Goal: Obtain resource: Obtain resource

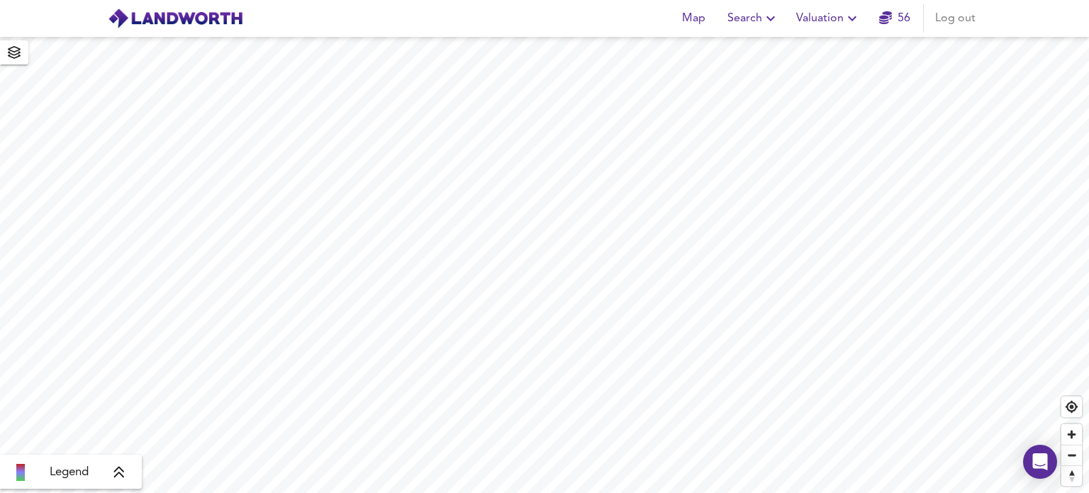
click at [851, 16] on icon "button" at bounding box center [852, 18] width 17 height 17
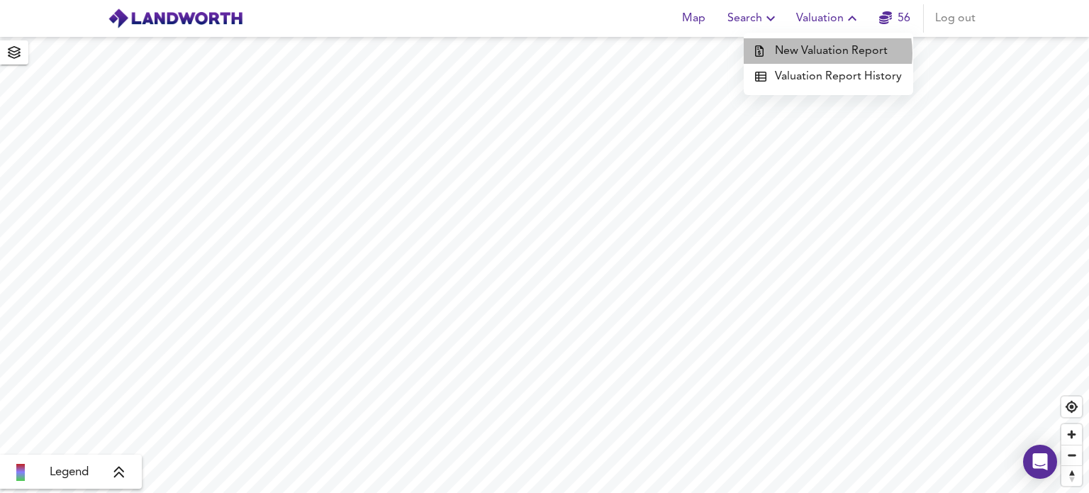
click at [821, 53] on li "New Valuation Report" at bounding box center [828, 51] width 169 height 26
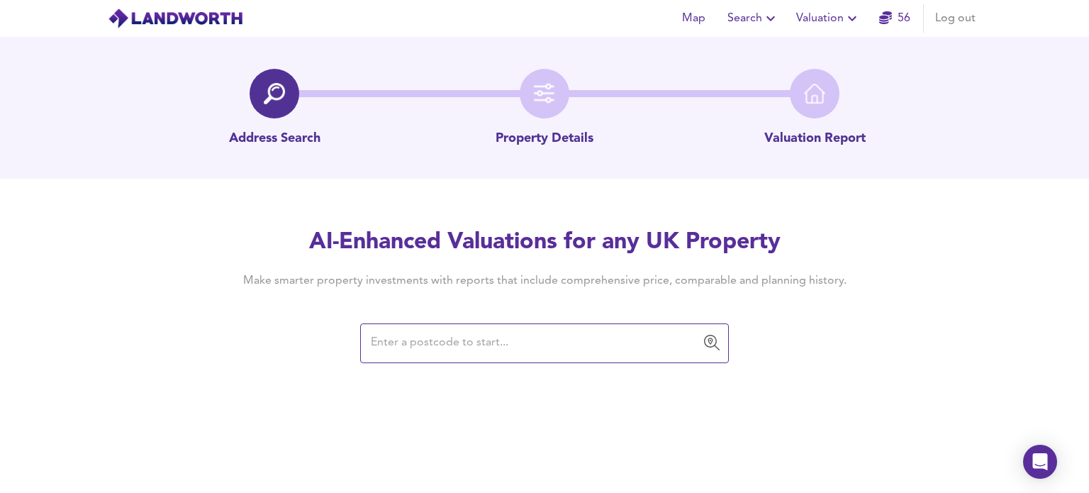
click at [432, 347] on input "text" at bounding box center [534, 343] width 335 height 27
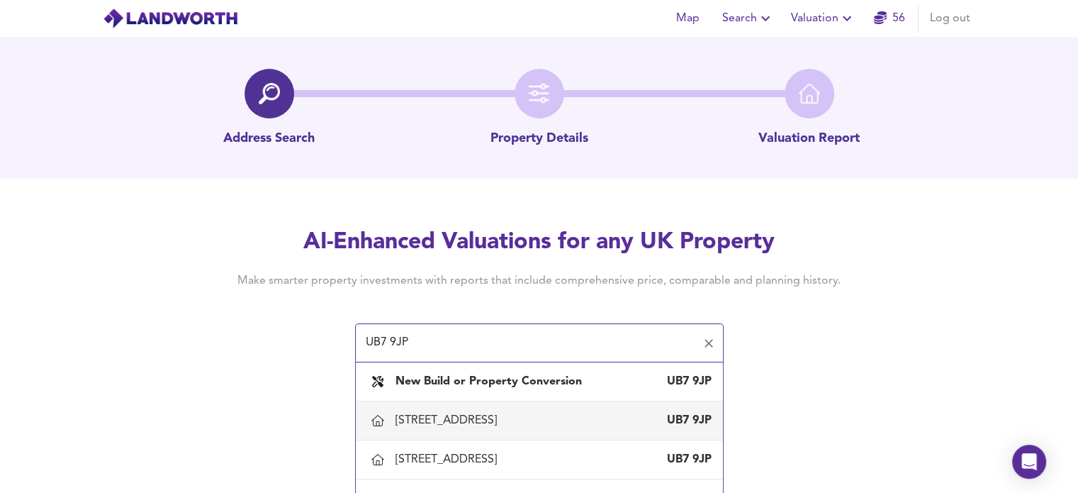
click at [469, 425] on div "[STREET_ADDRESS]" at bounding box center [449, 421] width 107 height 16
type input "[STREET_ADDRESS]"
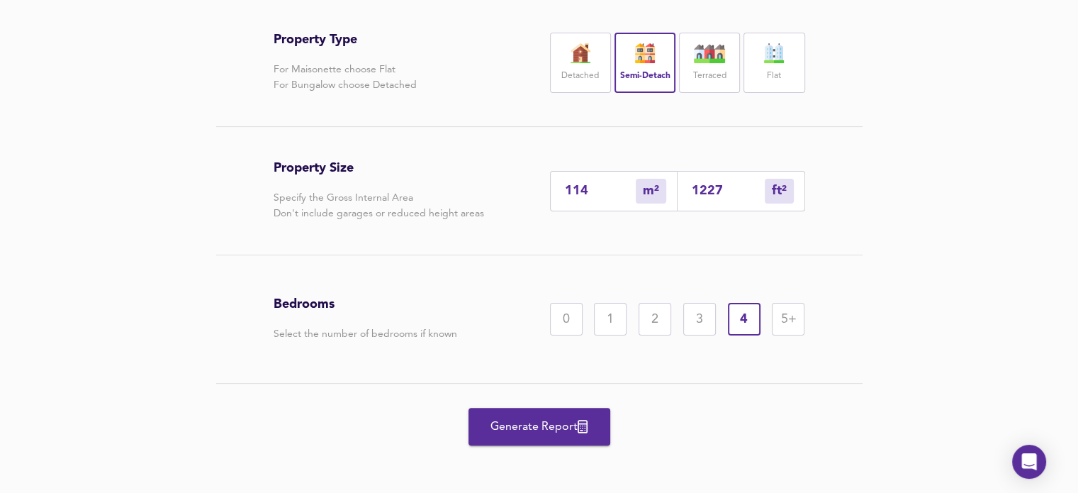
scroll to position [351, 0]
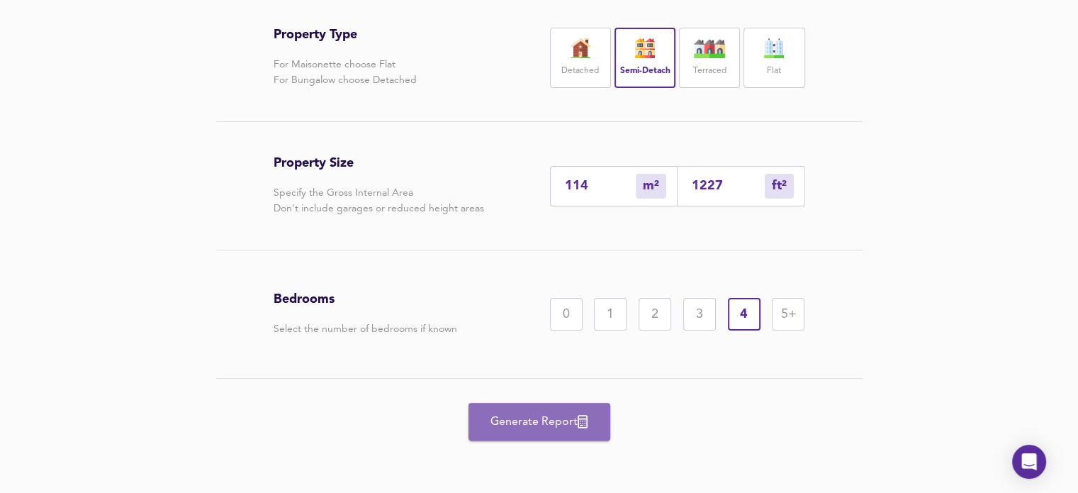
click at [549, 416] on span "Generate Report" at bounding box center [539, 422] width 113 height 20
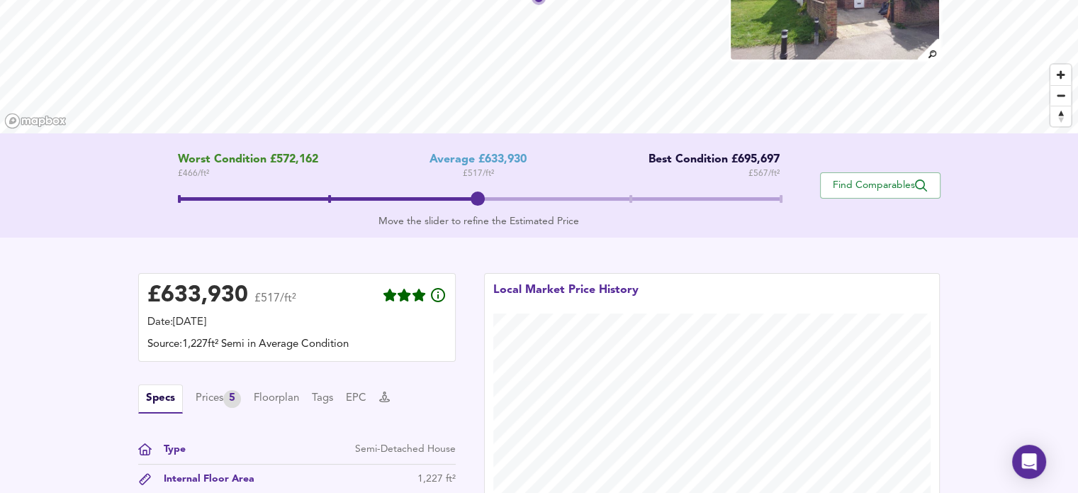
scroll to position [284, 0]
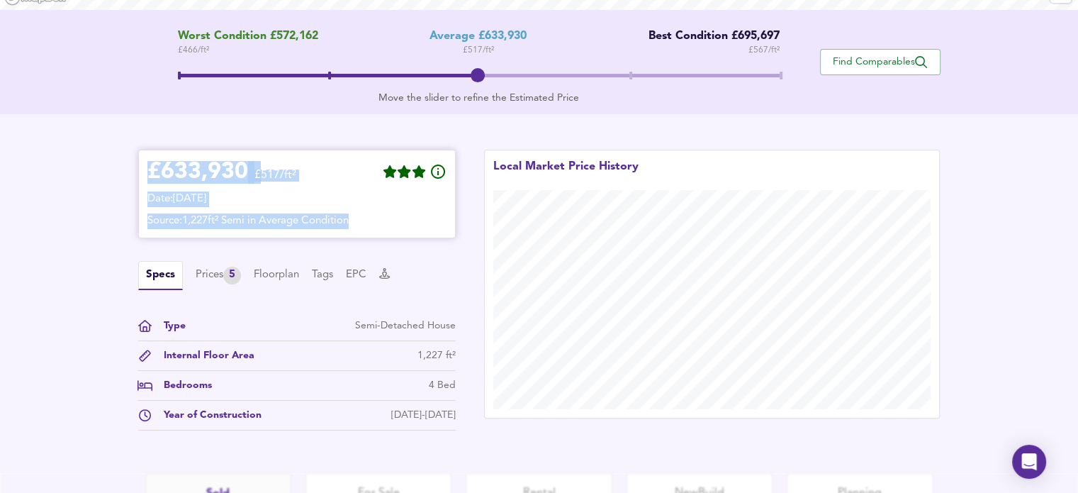
drag, startPoint x: 147, startPoint y: 166, endPoint x: 373, endPoint y: 212, distance: 230.8
click at [373, 212] on div "£ 633,930 £517/ft² Date: [DATE] Source: 1,227ft² Semi in Average Condition" at bounding box center [296, 194] width 299 height 70
copy div "£ 633,930 £517/ft² Date: [DATE] Source: 1,227ft² Semi in Average Condition"
click at [213, 274] on div "Prices 5" at bounding box center [218, 276] width 45 height 18
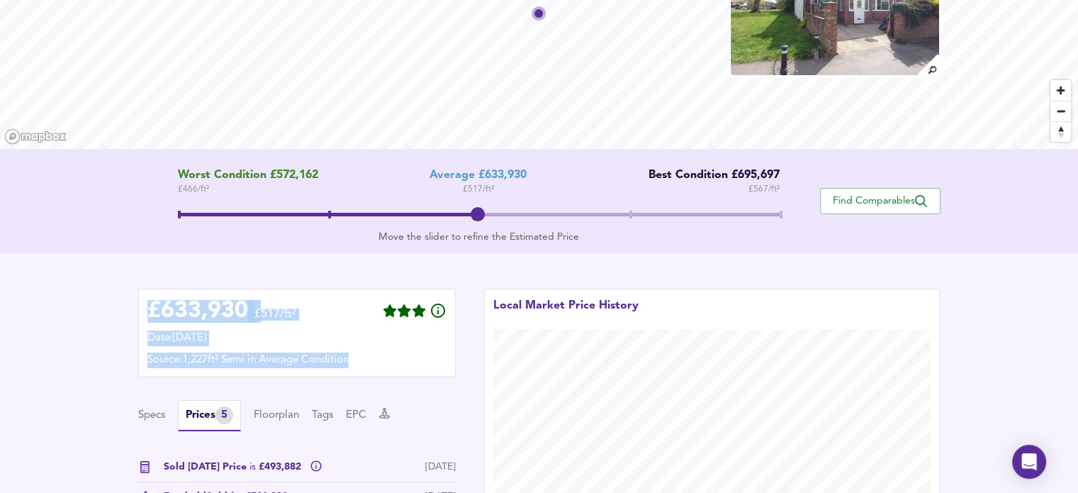
scroll to position [136, 0]
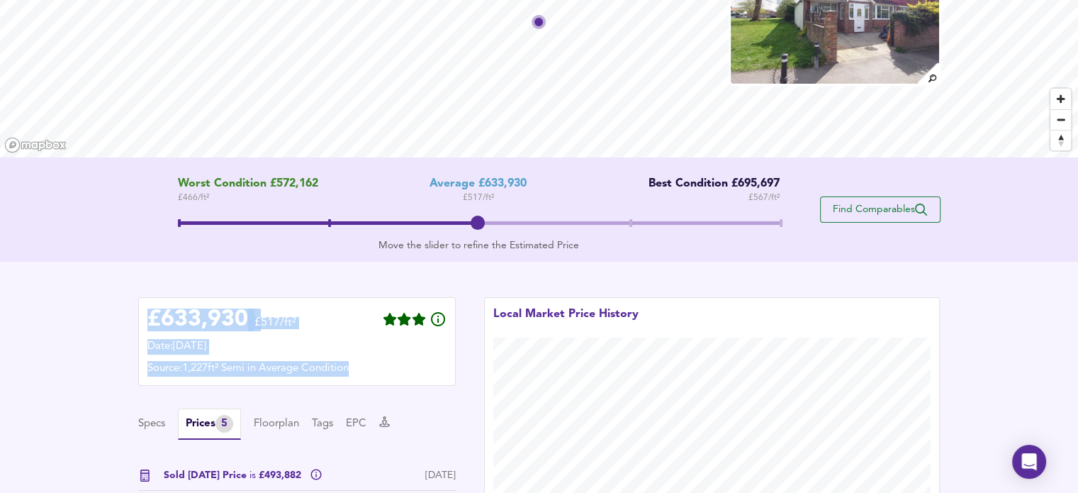
click at [866, 207] on span "Find Comparables" at bounding box center [880, 209] width 105 height 13
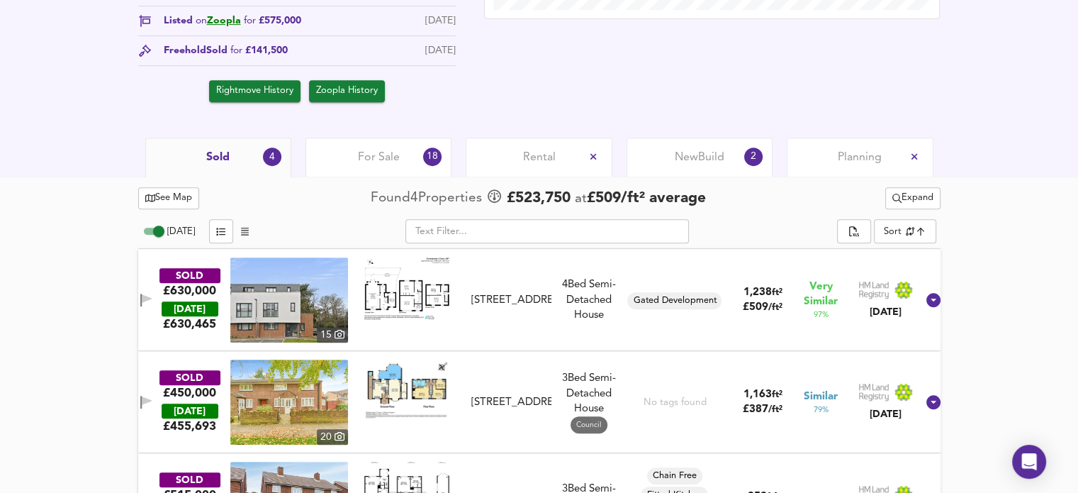
scroll to position [600, 0]
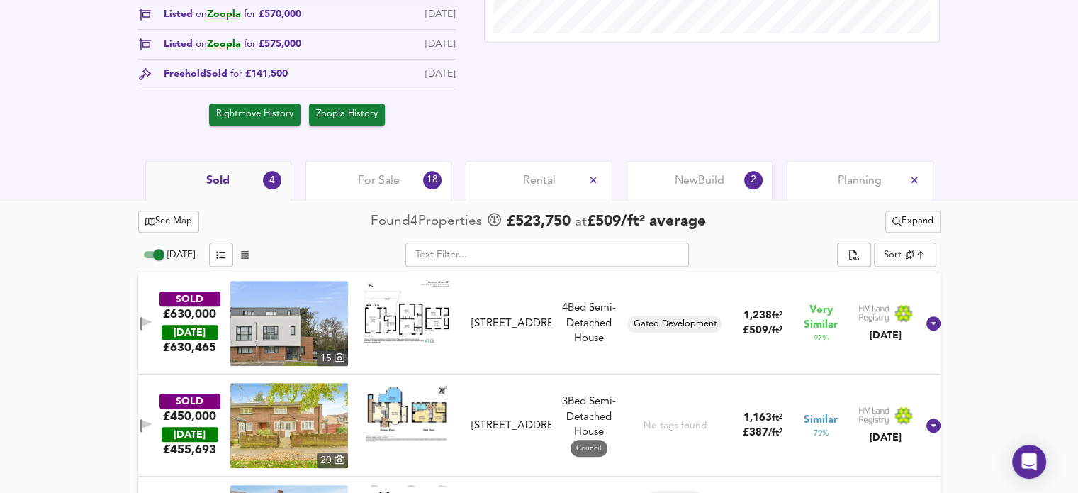
click at [366, 180] on span "For Sale" at bounding box center [379, 181] width 42 height 16
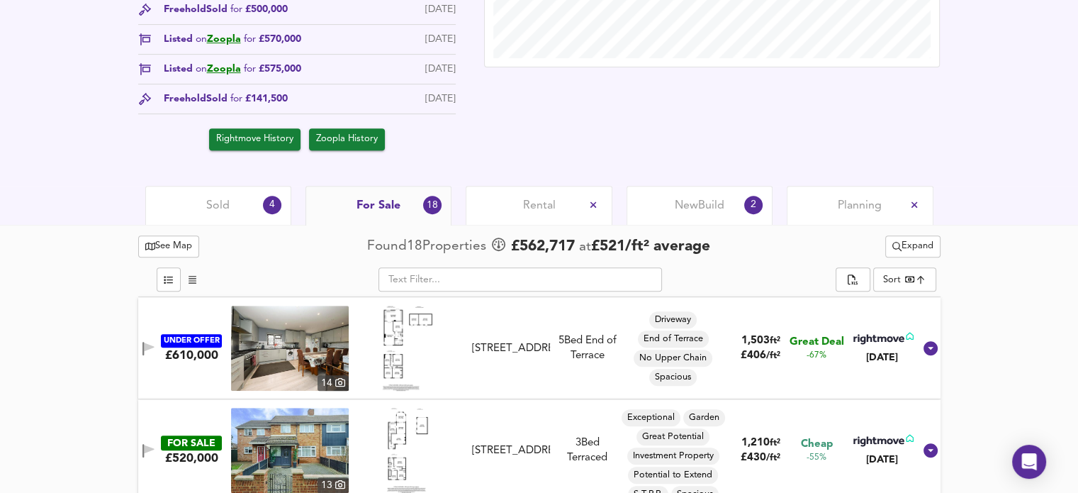
scroll to position [634, 0]
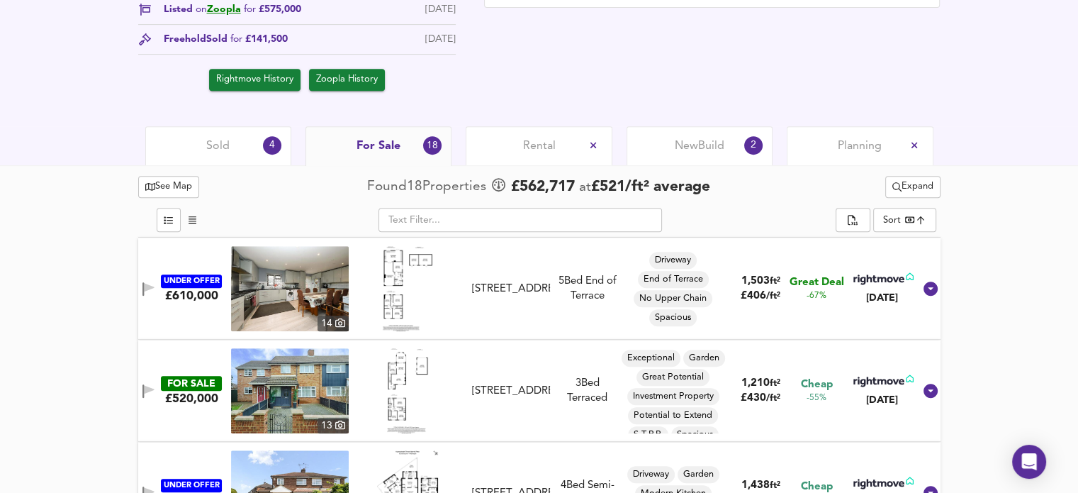
click at [847, 147] on span "Planning" at bounding box center [860, 146] width 44 height 16
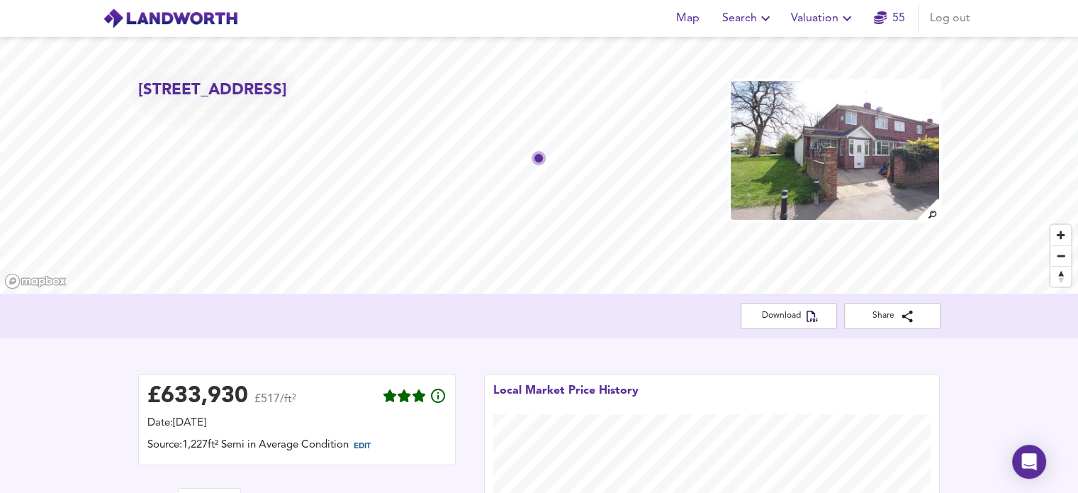
click at [1035, 18] on header "Map Search Valuation 55 Log out" at bounding box center [539, 18] width 1078 height 37
click at [765, 311] on span "Download" at bounding box center [789, 315] width 74 height 15
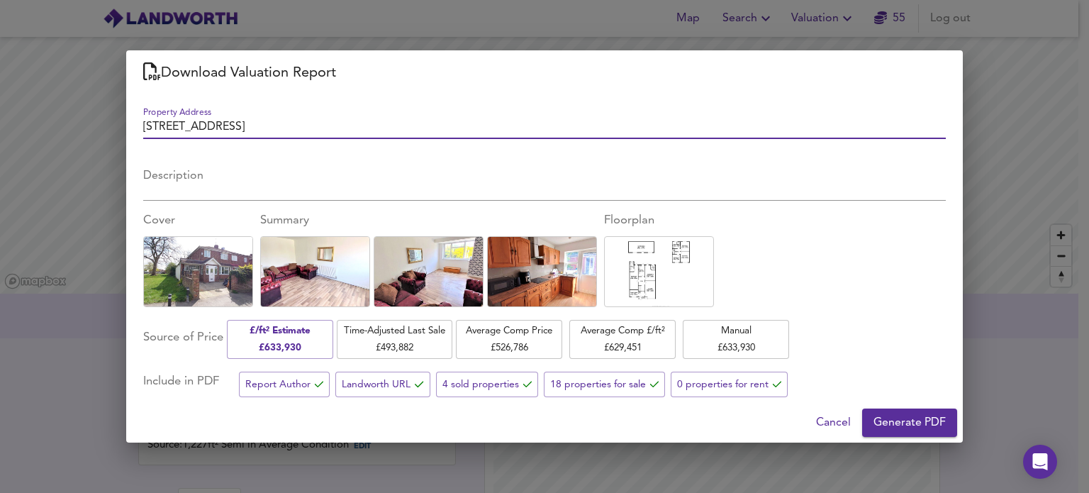
click at [893, 423] on span "Generate PDF" at bounding box center [909, 423] width 72 height 20
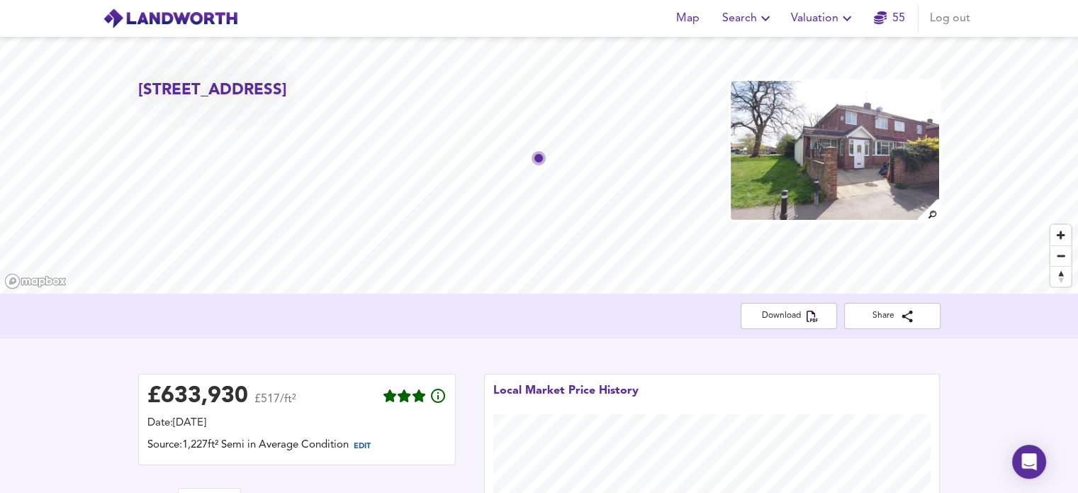
click at [846, 19] on icon "button" at bounding box center [847, 18] width 9 height 5
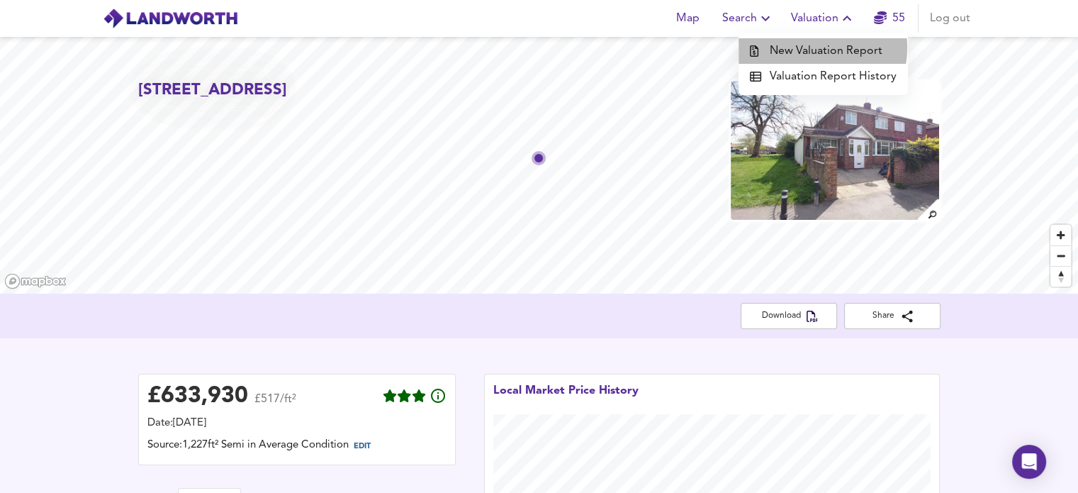
click at [807, 47] on li "New Valuation Report" at bounding box center [823, 51] width 169 height 26
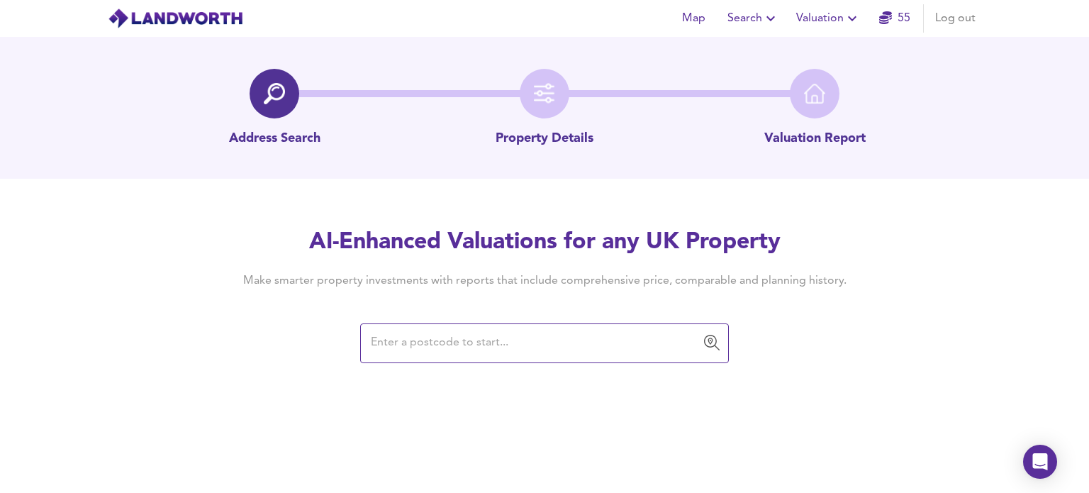
click at [435, 342] on input "text" at bounding box center [534, 343] width 335 height 27
click at [400, 350] on input "text" at bounding box center [534, 343] width 335 height 27
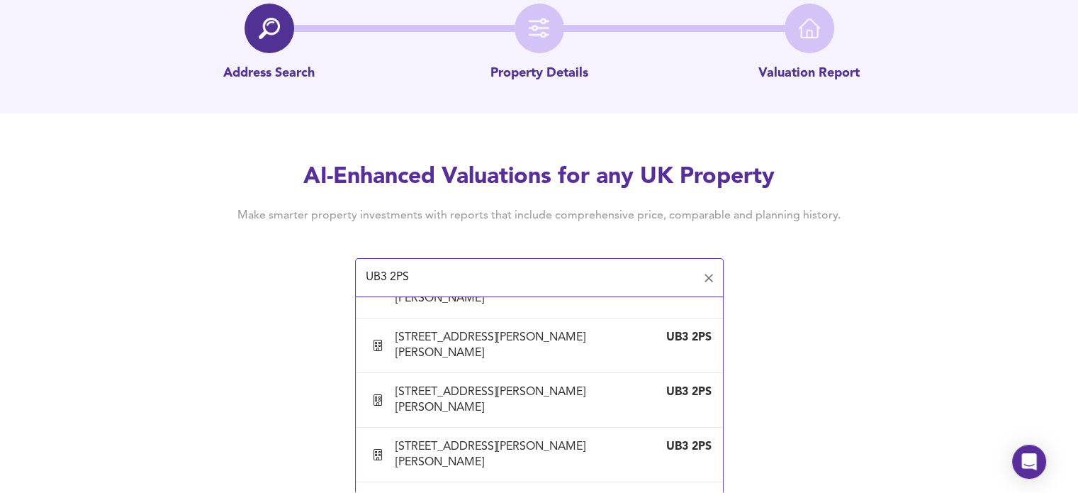
scroll to position [624, 0]
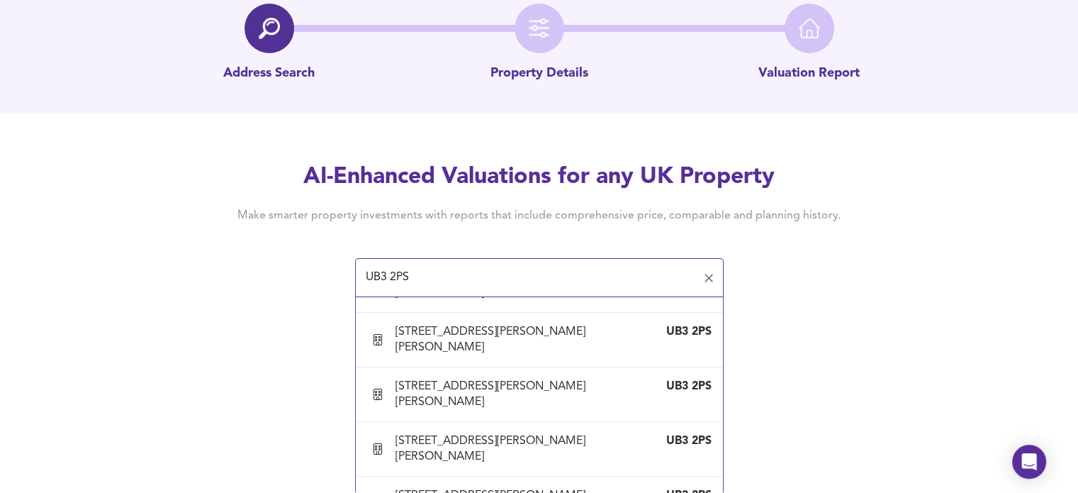
type input "[STREET_ADDRESS][PERSON_NAME][PERSON_NAME]"
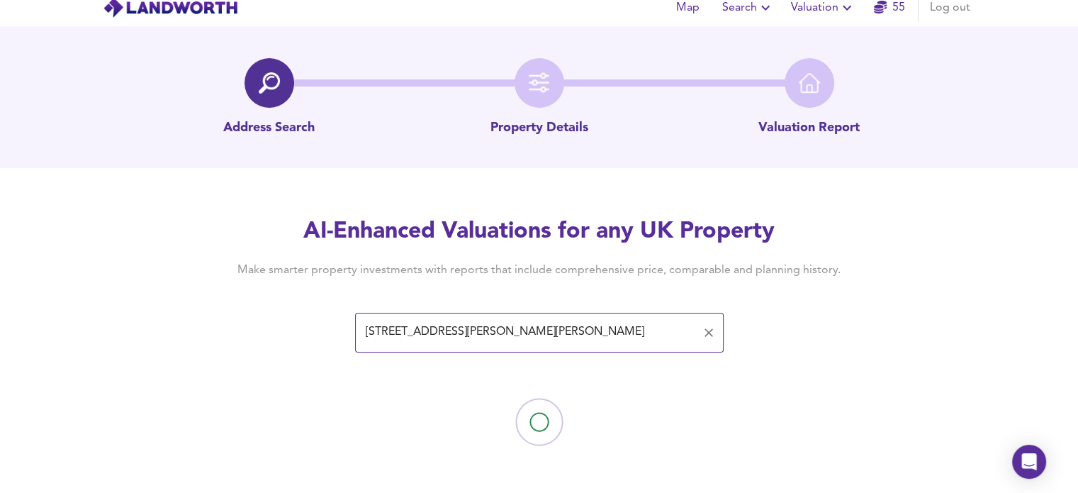
scroll to position [0, 0]
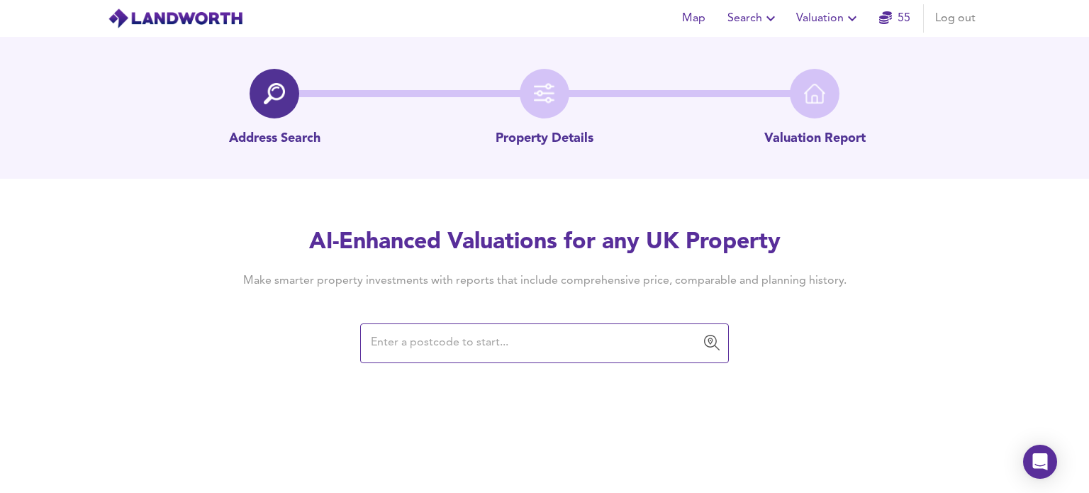
click at [449, 339] on input "text" at bounding box center [534, 343] width 335 height 27
click at [414, 337] on input "text" at bounding box center [534, 343] width 335 height 27
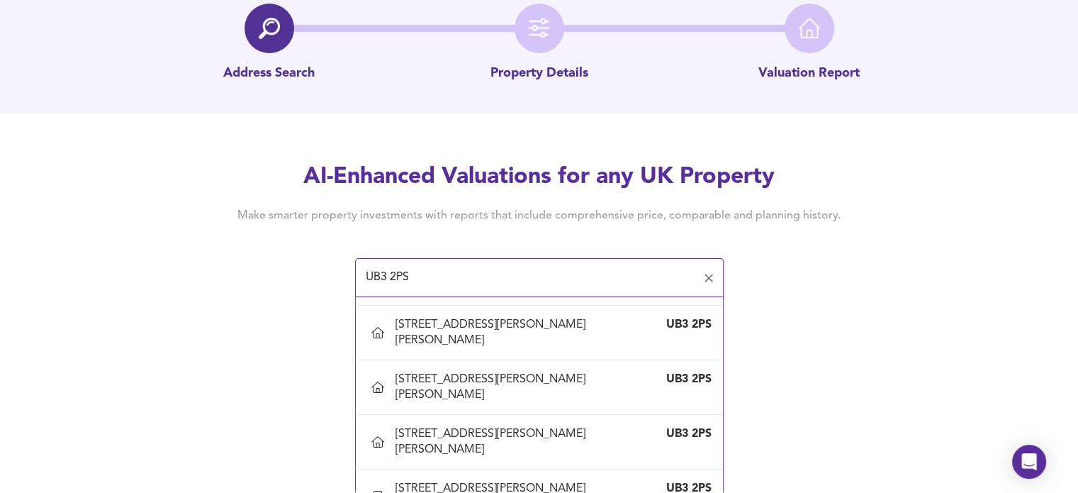
scroll to position [393, 0]
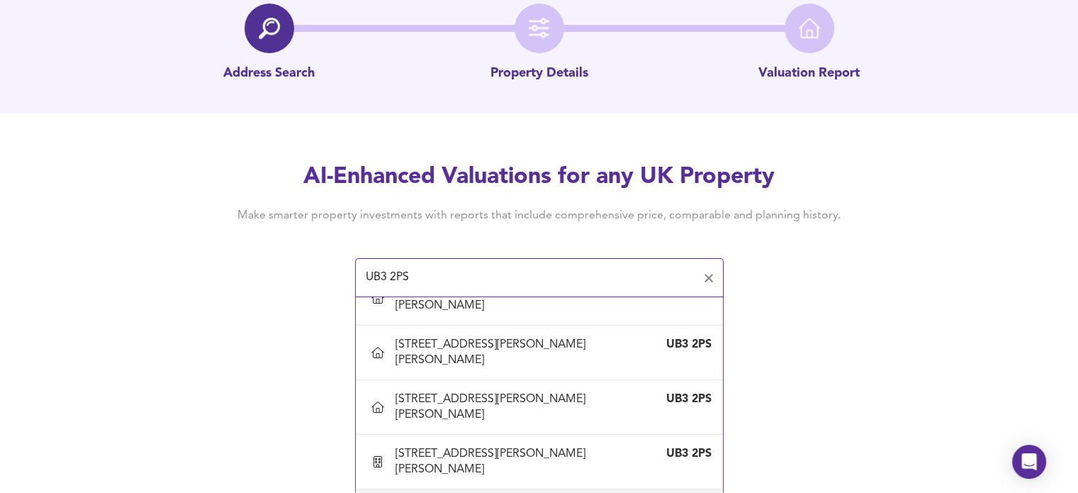
type input "[STREET_ADDRESS][PERSON_NAME][PERSON_NAME]"
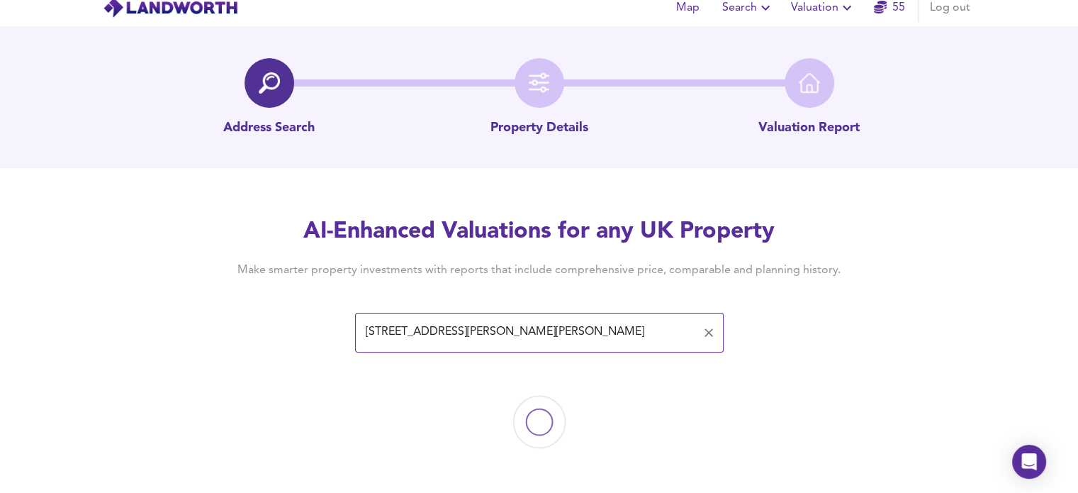
scroll to position [0, 0]
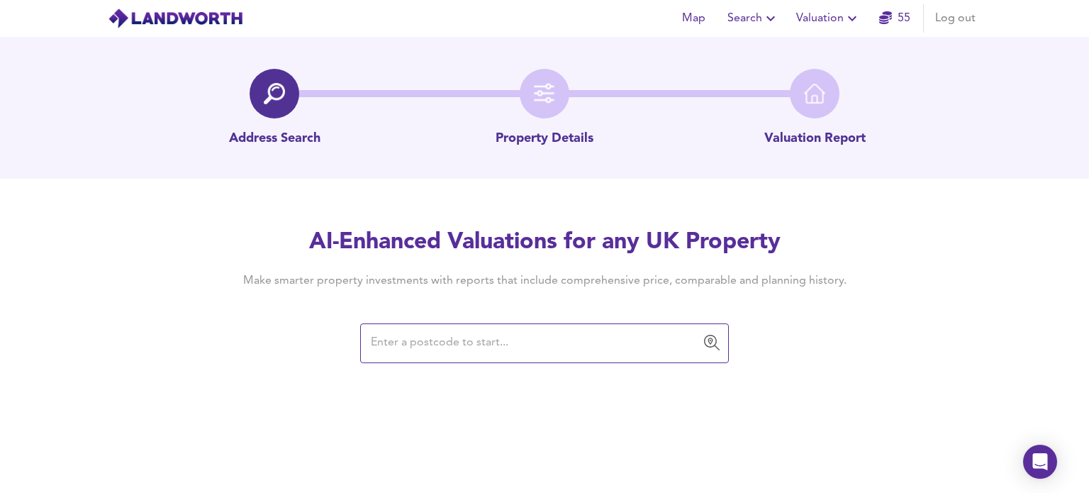
click at [486, 337] on input "text" at bounding box center [534, 343] width 335 height 27
click at [473, 342] on input "text" at bounding box center [534, 343] width 335 height 27
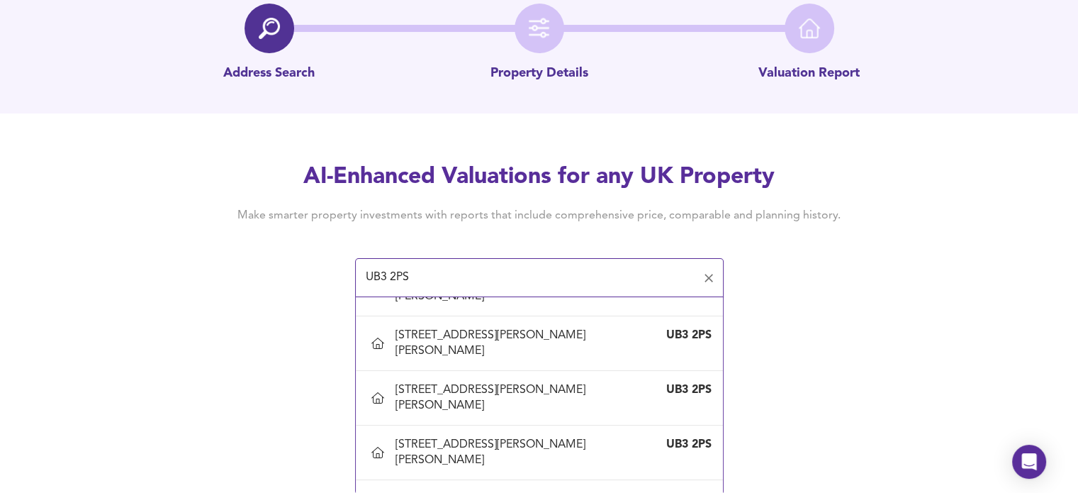
scroll to position [417, 0]
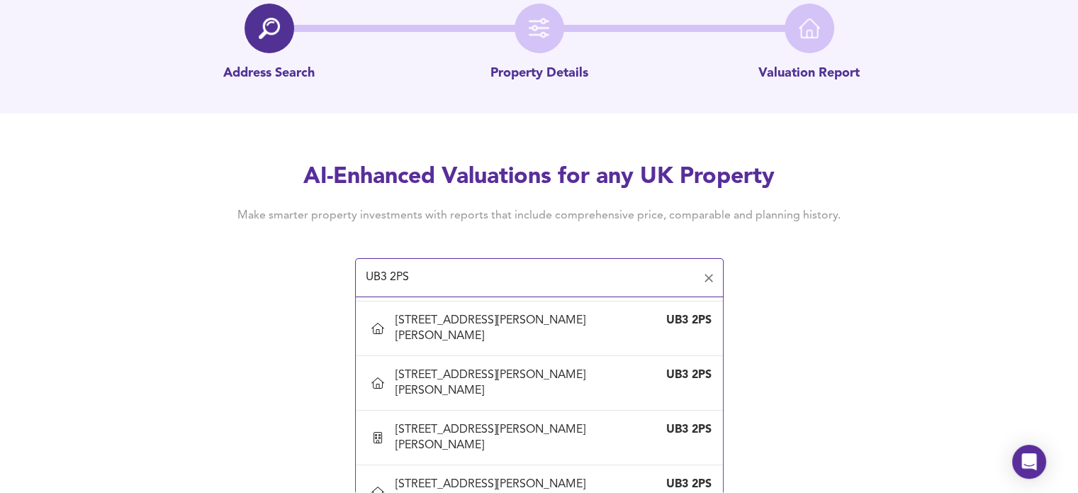
type input "[STREET_ADDRESS][PERSON_NAME][PERSON_NAME]"
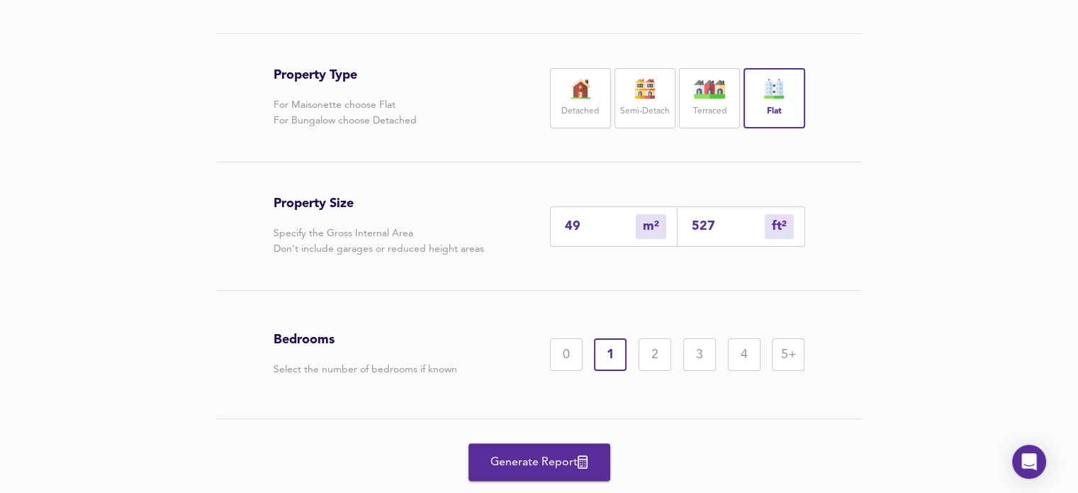
scroll to position [296, 0]
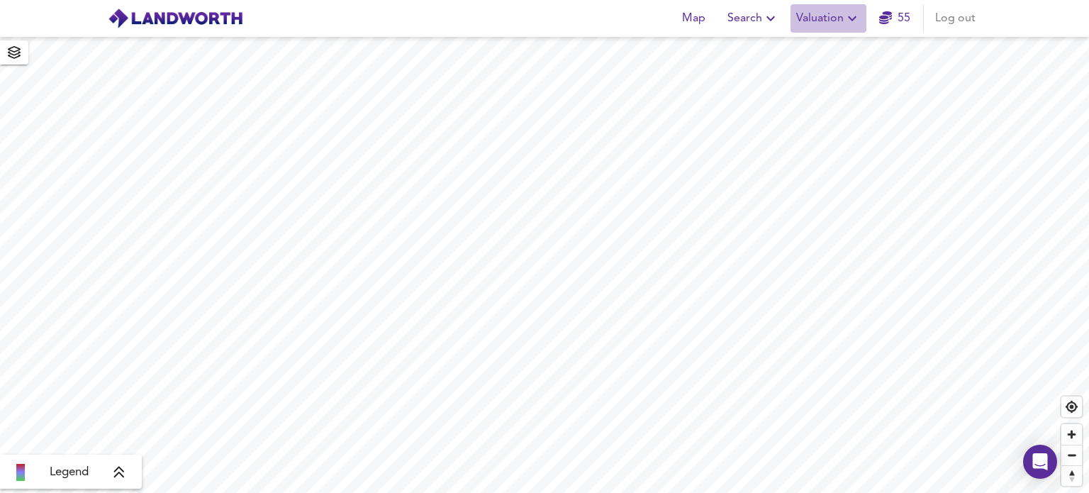
click at [851, 19] on icon "button" at bounding box center [852, 18] width 17 height 17
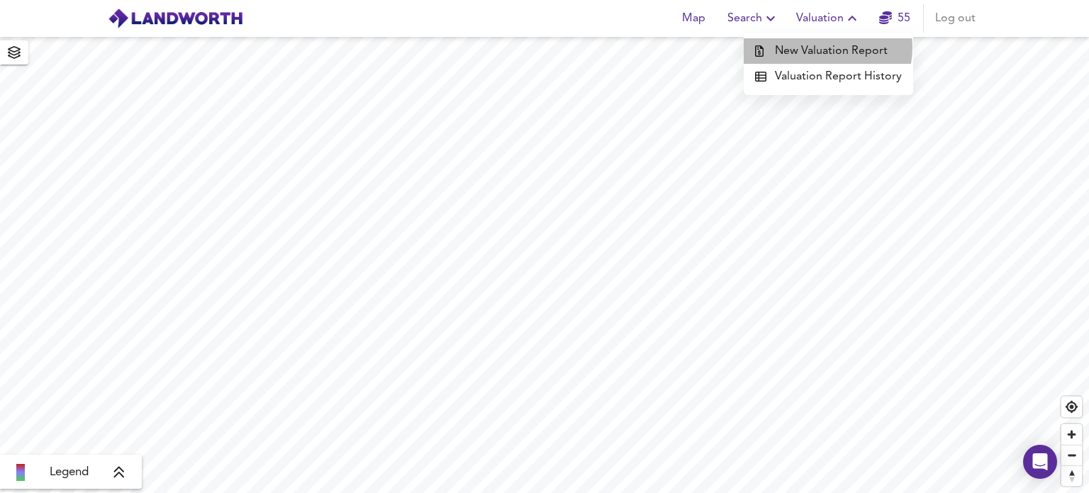
click at [822, 47] on li "New Valuation Report" at bounding box center [828, 51] width 169 height 26
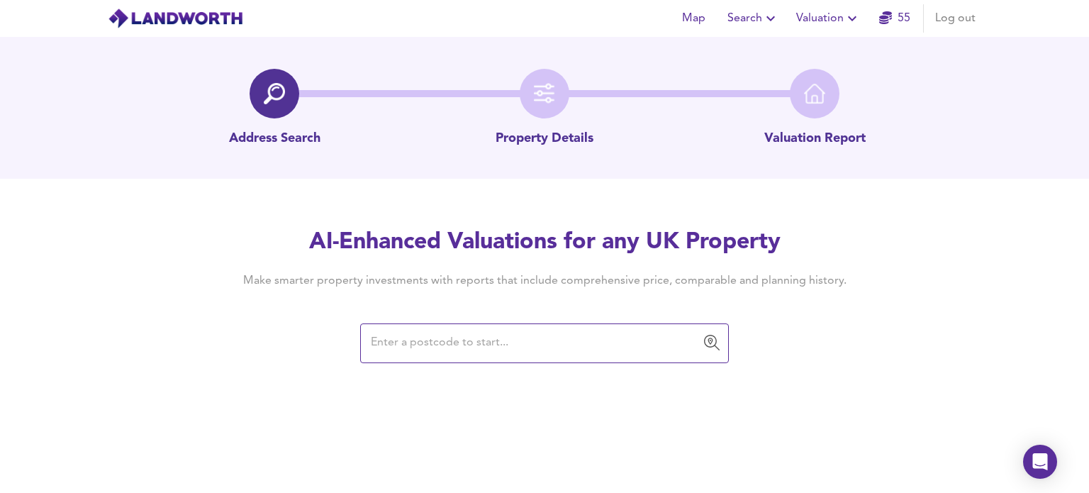
click at [403, 341] on input "text" at bounding box center [534, 343] width 335 height 27
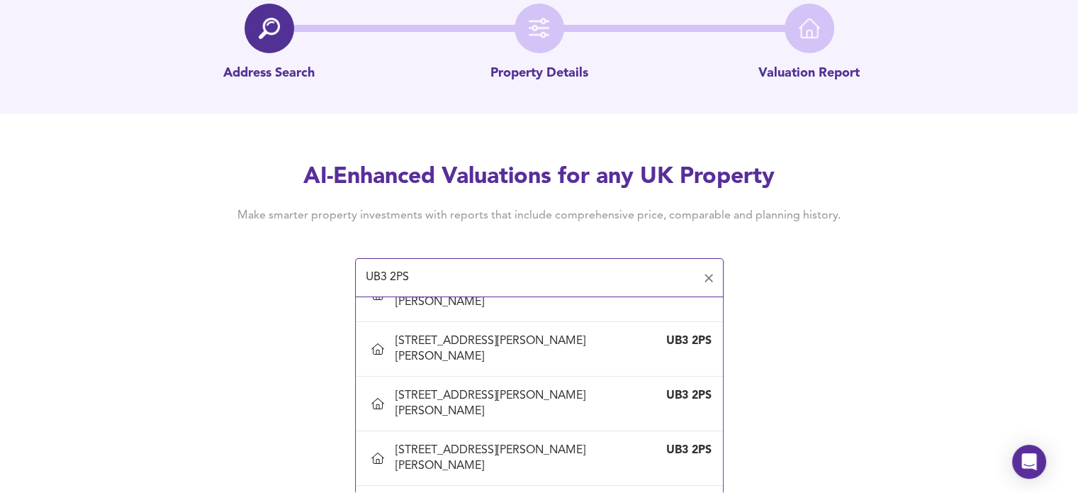
scroll to position [307, 0]
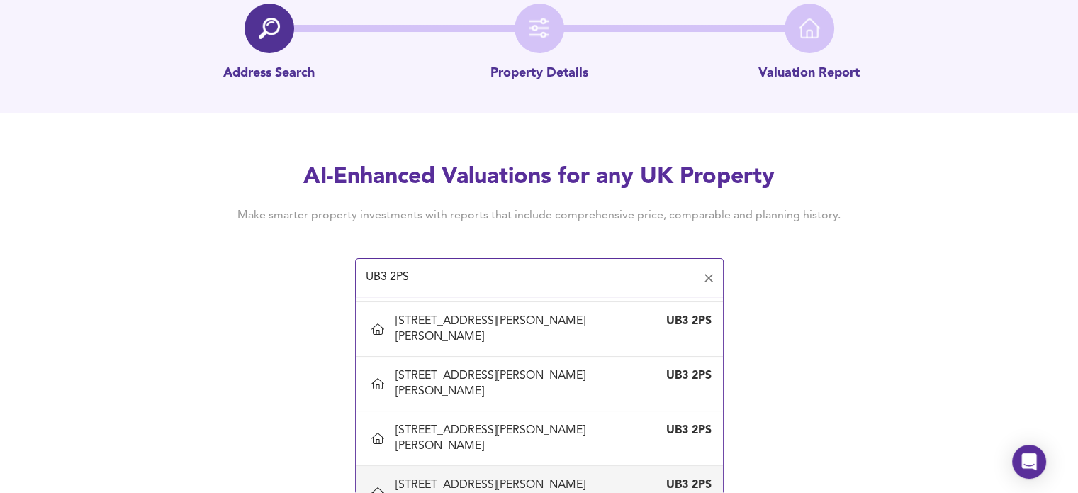
click at [459, 477] on div "[STREET_ADDRESS][PERSON_NAME][PERSON_NAME]" at bounding box center [525, 492] width 259 height 31
type input "[STREET_ADDRESS][PERSON_NAME][PERSON_NAME]"
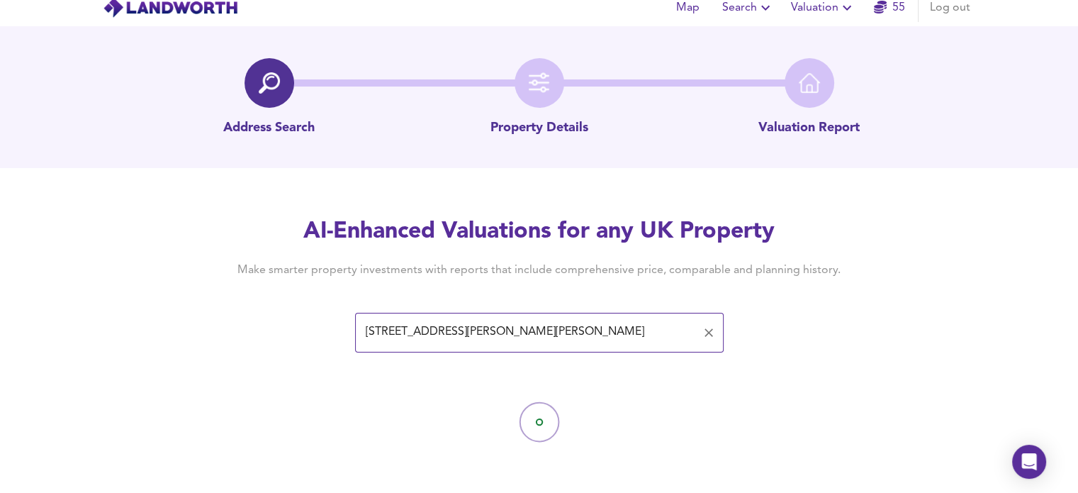
scroll to position [0, 0]
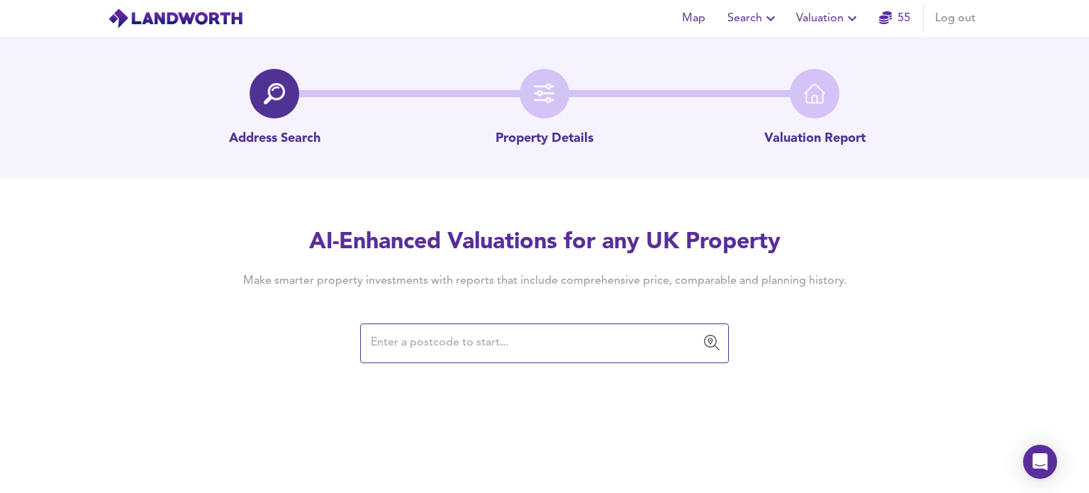
click at [433, 340] on input "text" at bounding box center [534, 343] width 335 height 27
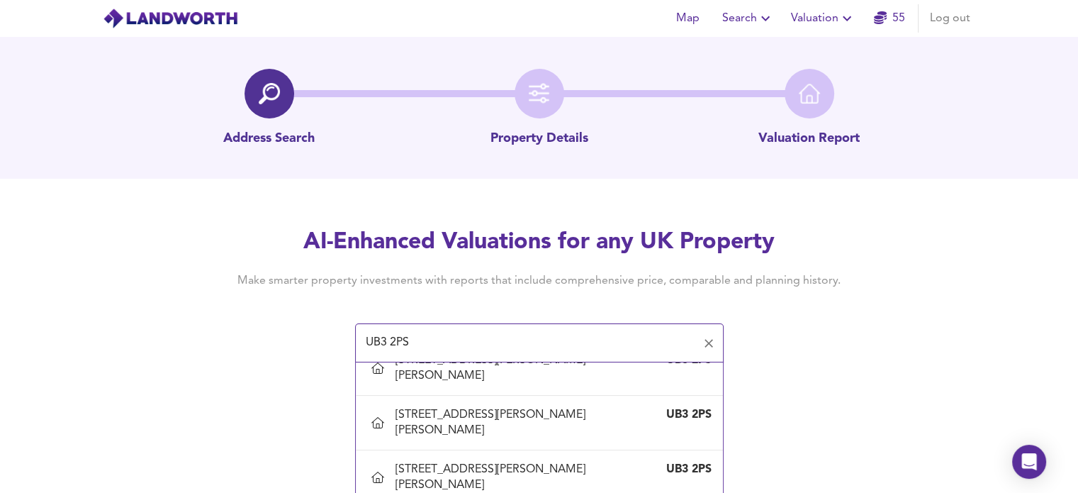
scroll to position [411, 0]
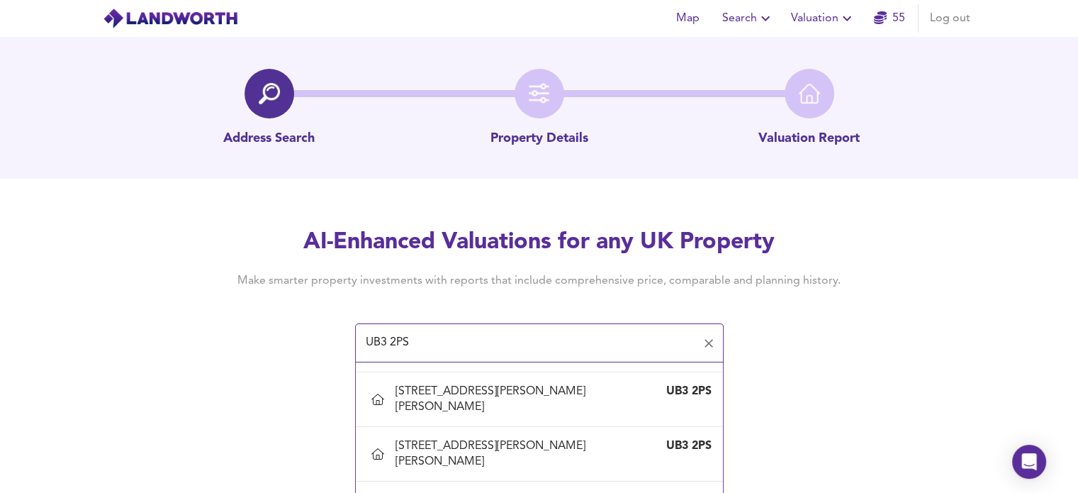
type input "[STREET_ADDRESS][PERSON_NAME][PERSON_NAME]"
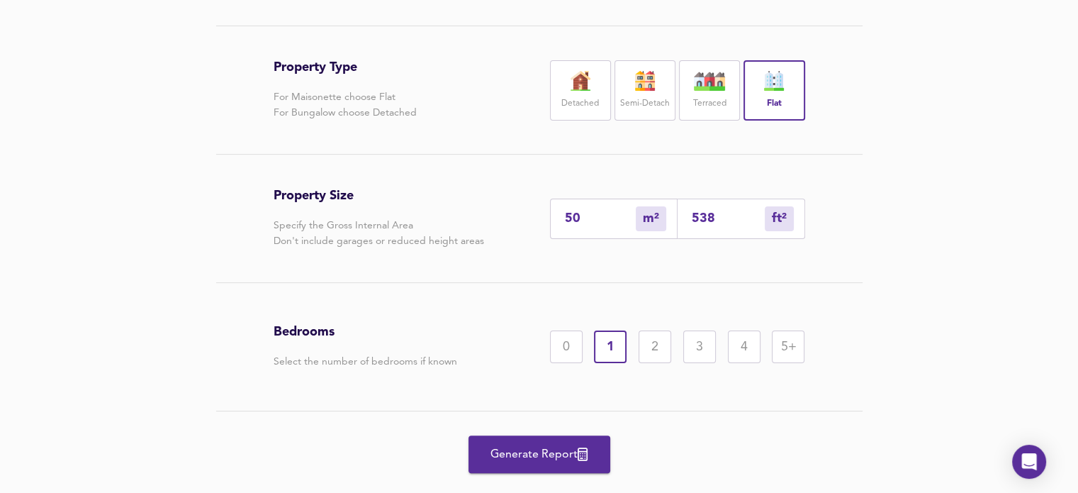
scroll to position [297, 0]
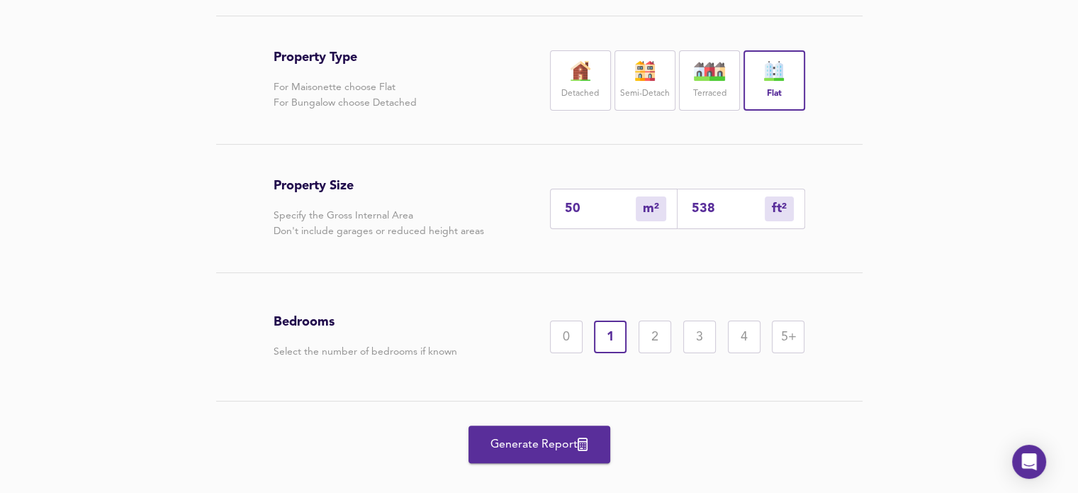
click at [536, 447] on span "Generate Report" at bounding box center [539, 445] width 113 height 20
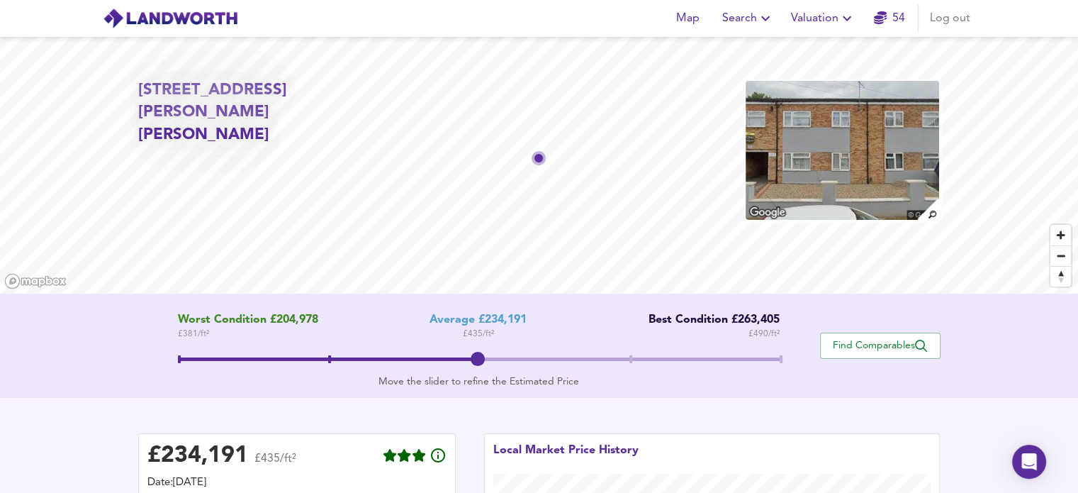
click at [824, 147] on img at bounding box center [842, 150] width 196 height 142
click at [793, 159] on img at bounding box center [842, 150] width 196 height 142
drag, startPoint x: 805, startPoint y: 137, endPoint x: 873, endPoint y: 116, distance: 71.3
click at [873, 116] on img at bounding box center [842, 150] width 196 height 142
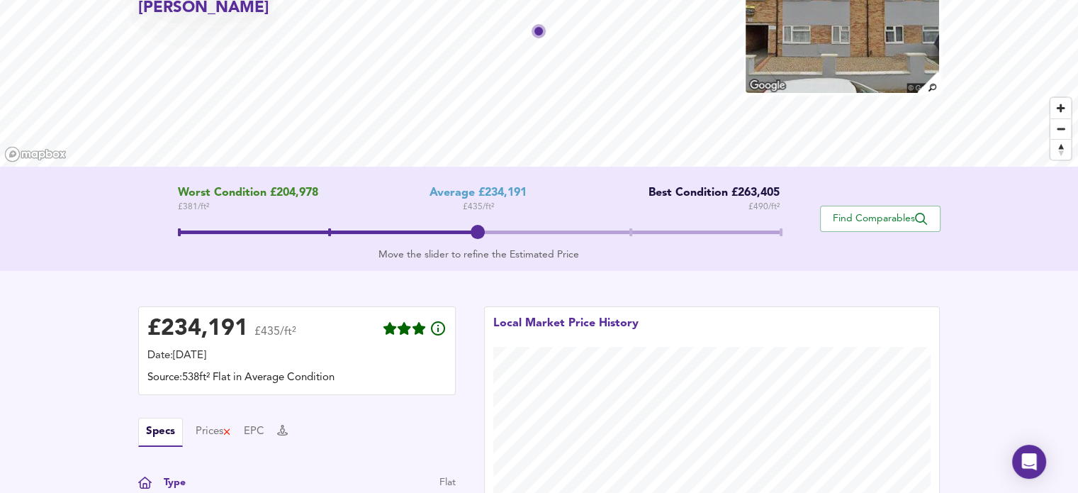
scroll to position [108, 0]
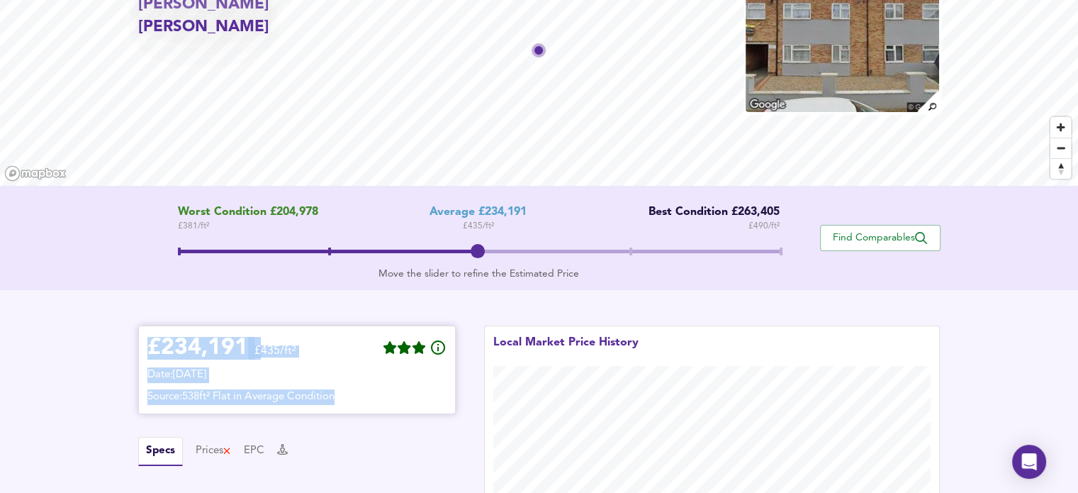
drag, startPoint x: 146, startPoint y: 340, endPoint x: 415, endPoint y: 386, distance: 273.4
click at [415, 387] on div "£ 234,191 £435/ft² Date: 8 October 2025 Source: 538ft² Flat in Average Condition" at bounding box center [297, 369] width 318 height 89
copy div "£ 234,191 £435/ft² Date: 8 October 2025 Source: 538ft² Flat in Average Condition"
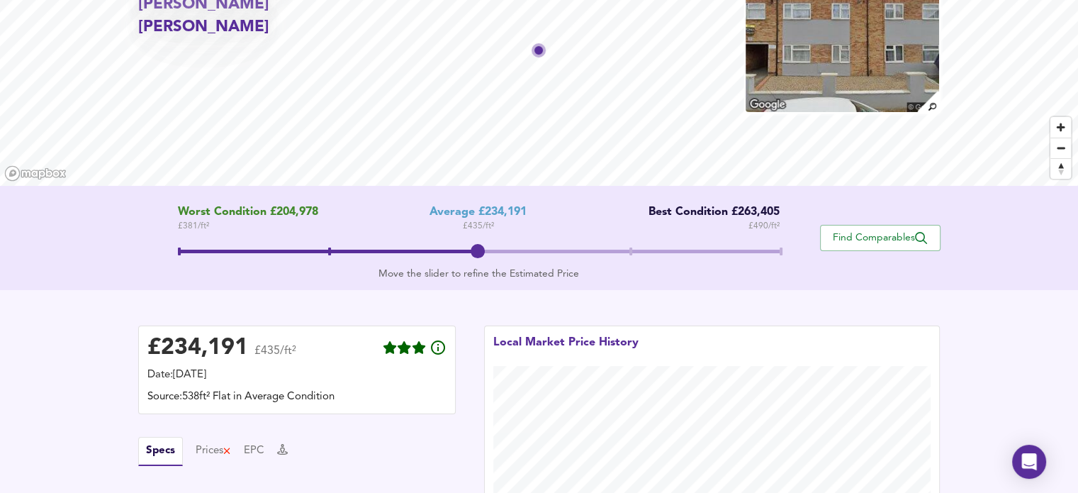
click at [376, 427] on div "£ 234,191 £435/ft² Date: 8 October 2025 Source: 538ft² Flat in Average Conditio…" at bounding box center [297, 480] width 318 height 311
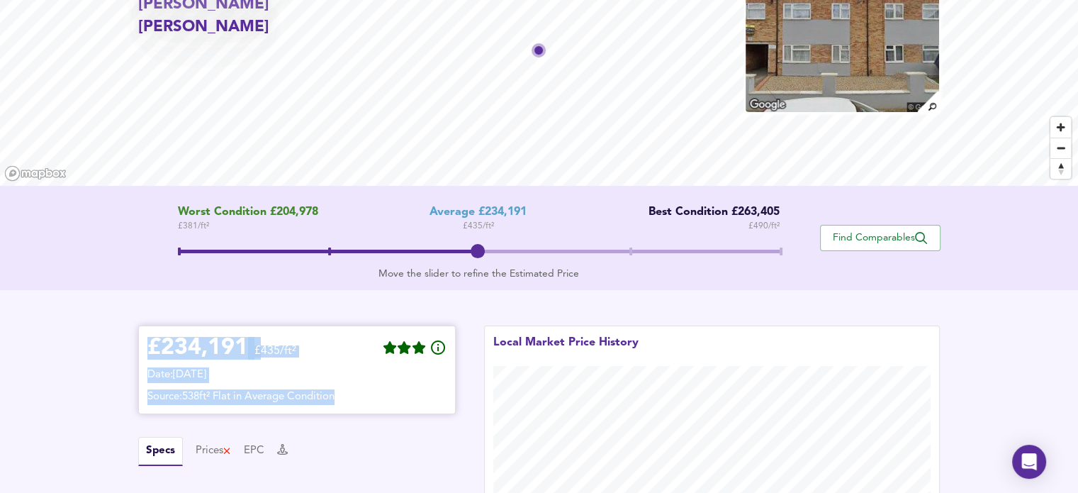
drag, startPoint x: 147, startPoint y: 345, endPoint x: 431, endPoint y: 399, distance: 288.6
click at [431, 399] on div "£ 234,191 £435/ft² Date: 8 October 2025 Source: 538ft² Flat in Average Condition" at bounding box center [296, 370] width 299 height 70
copy div "£ 234,191 £435/ft² Date: 8 October 2025 Source: 538ft² Flat in Average Condition"
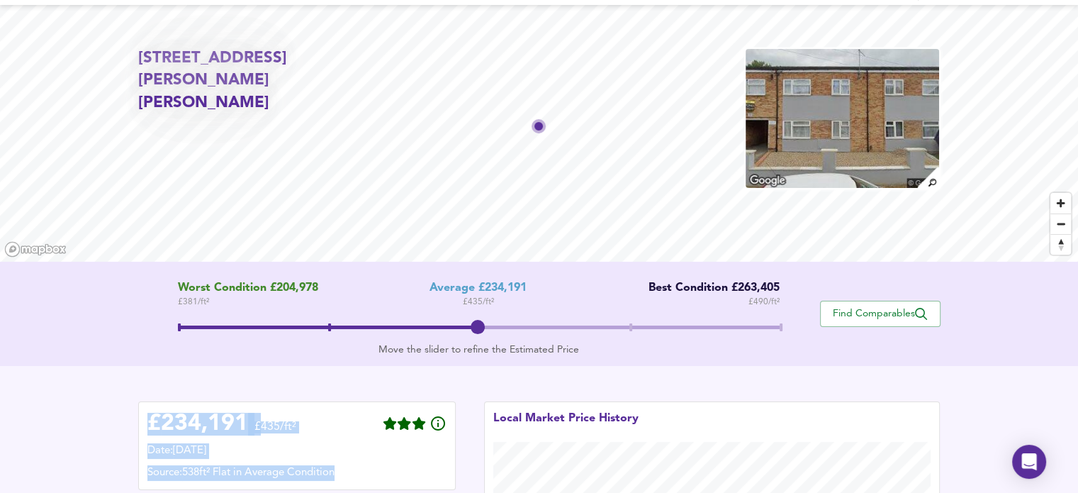
scroll to position [0, 0]
